Goal: Information Seeking & Learning: Learn about a topic

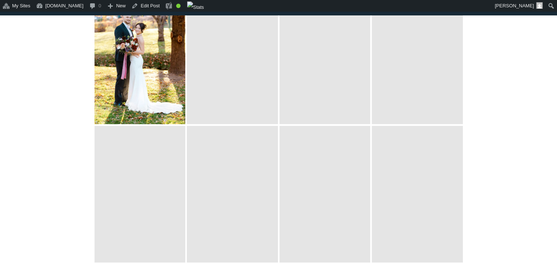
scroll to position [1087, 0]
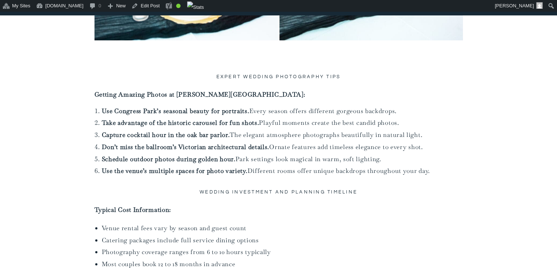
scroll to position [5310, 0]
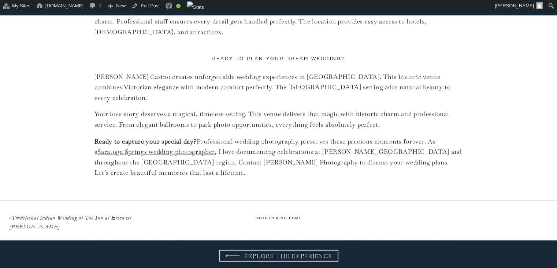
scroll to position [6839, 0]
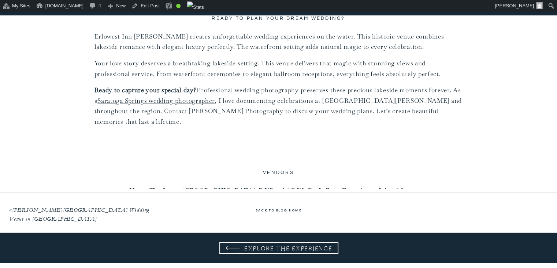
scroll to position [4269, 0]
